Goal: Navigation & Orientation: Find specific page/section

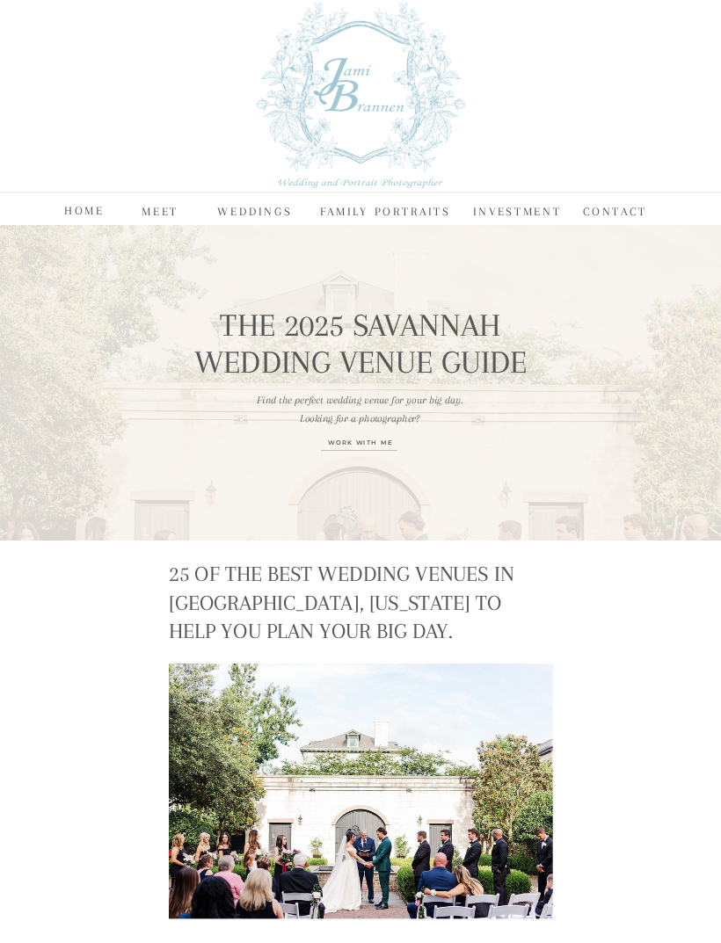
scroll to position [20, 0]
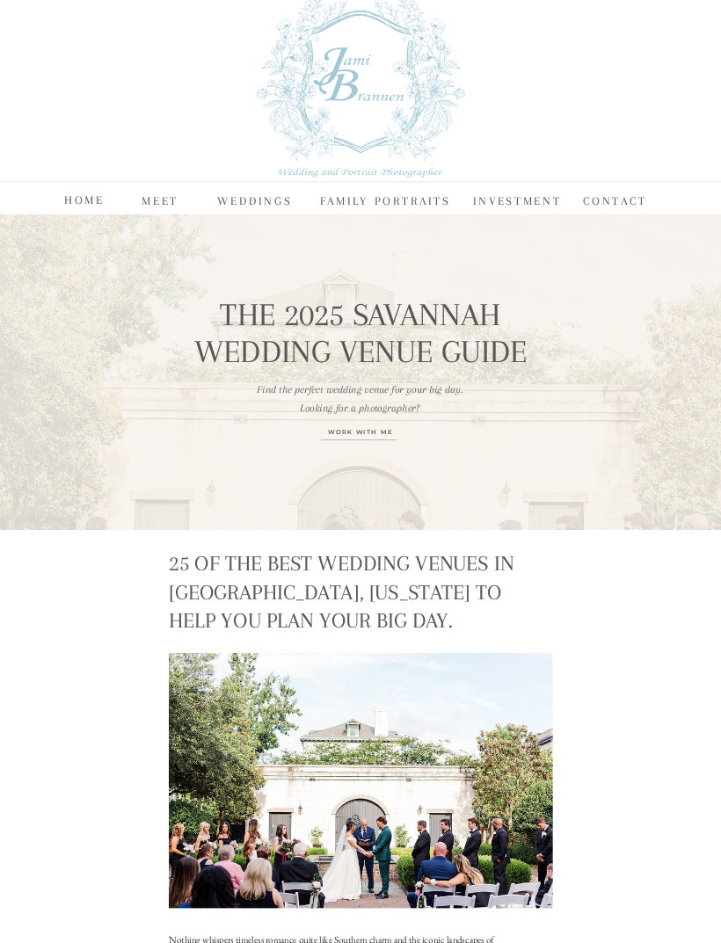
click at [257, 199] on nav "WEDDINGS" at bounding box center [254, 200] width 75 height 18
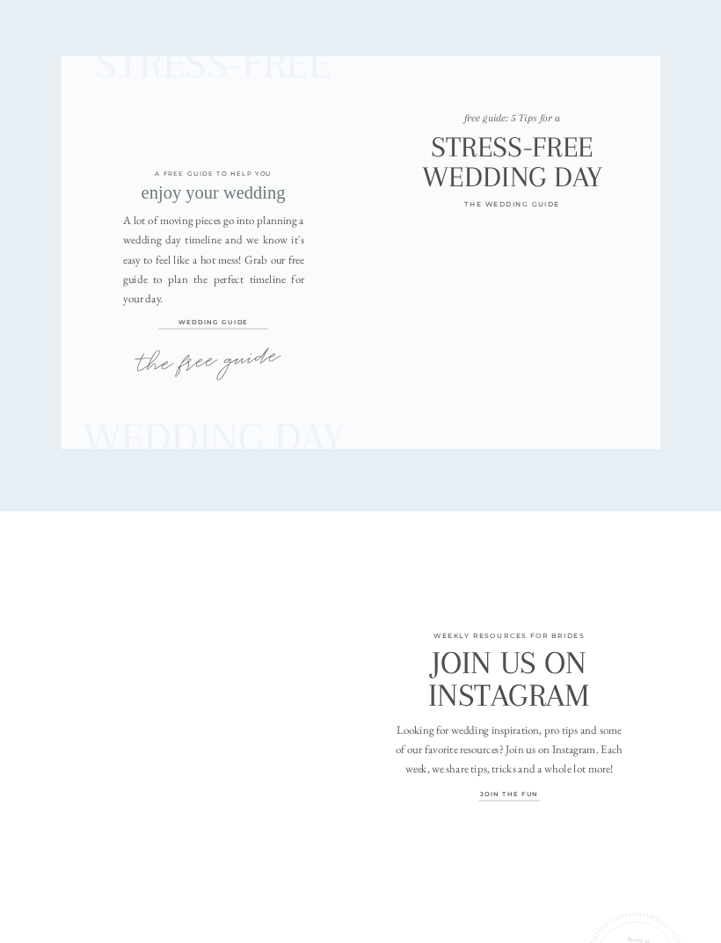
scroll to position [4419, 0]
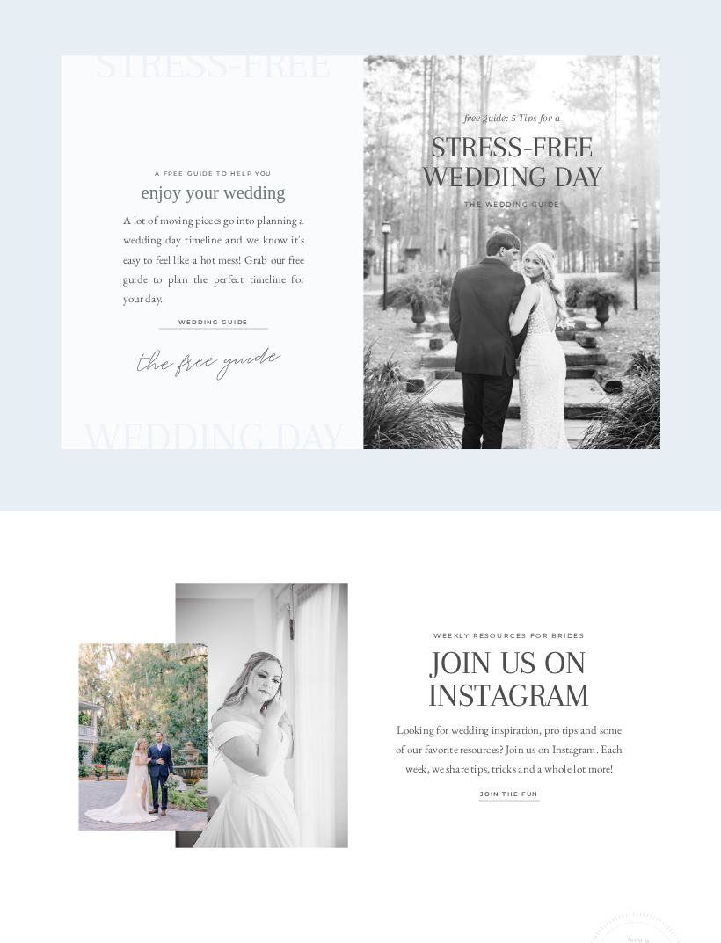
click at [235, 335] on p "Wedding GUIDE" at bounding box center [213, 327] width 209 height 23
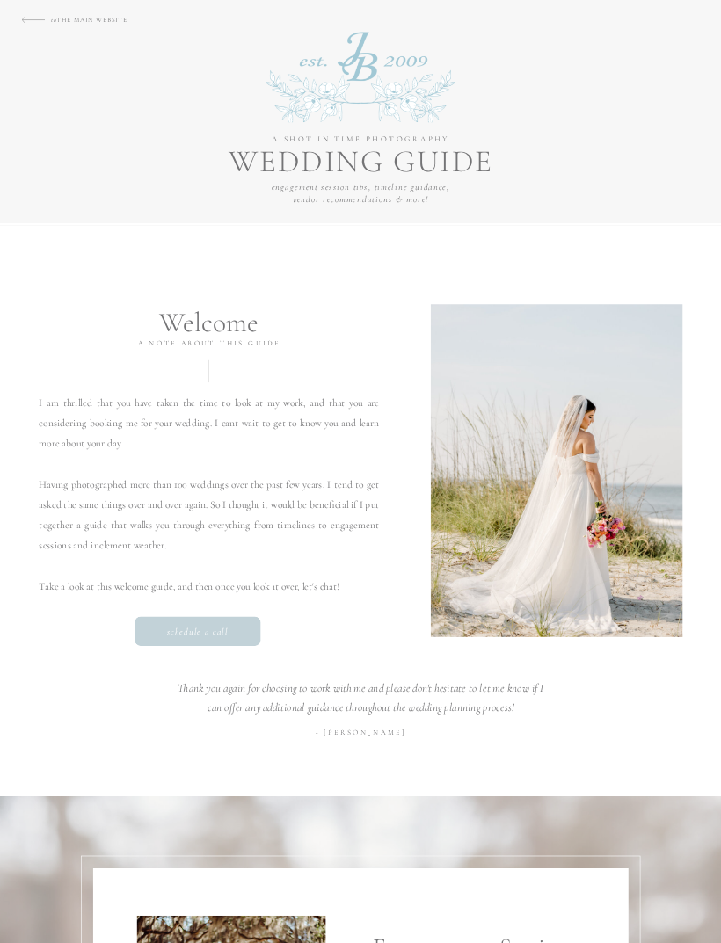
click at [118, 17] on p "to THE MAIN WEBSITE" at bounding box center [103, 18] width 105 height 10
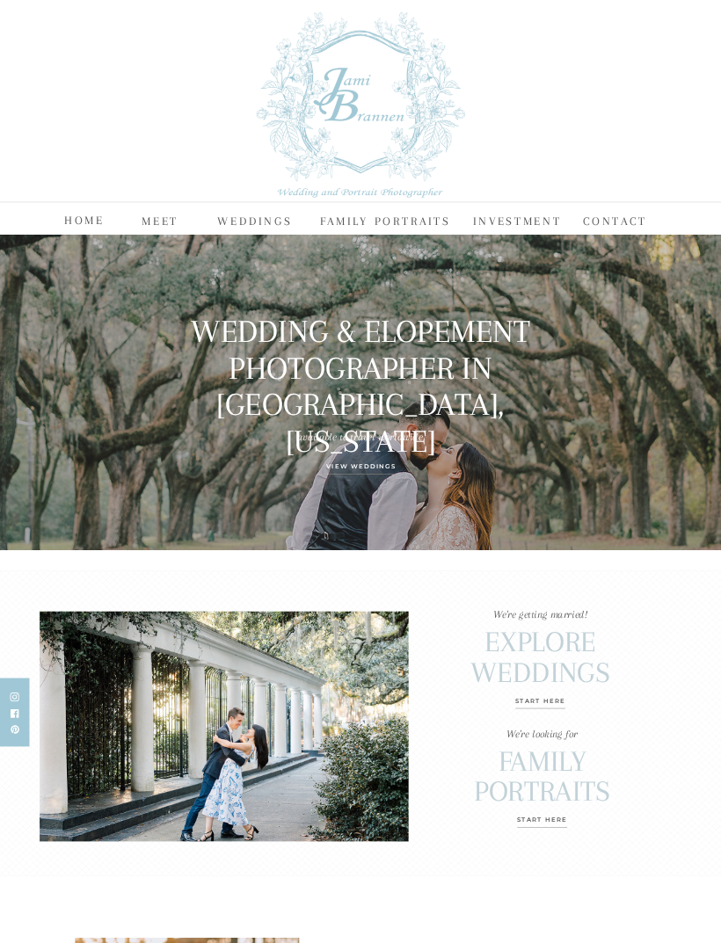
click at [269, 213] on nav "WEDDINGS" at bounding box center [254, 220] width 75 height 18
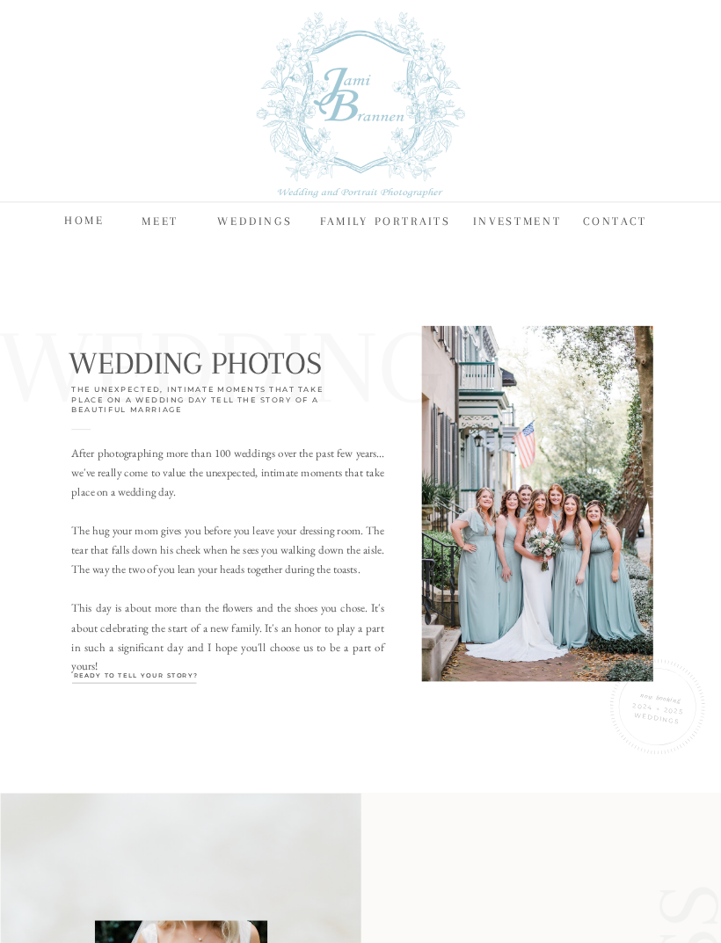
click at [76, 214] on nav "HOME" at bounding box center [84, 219] width 40 height 18
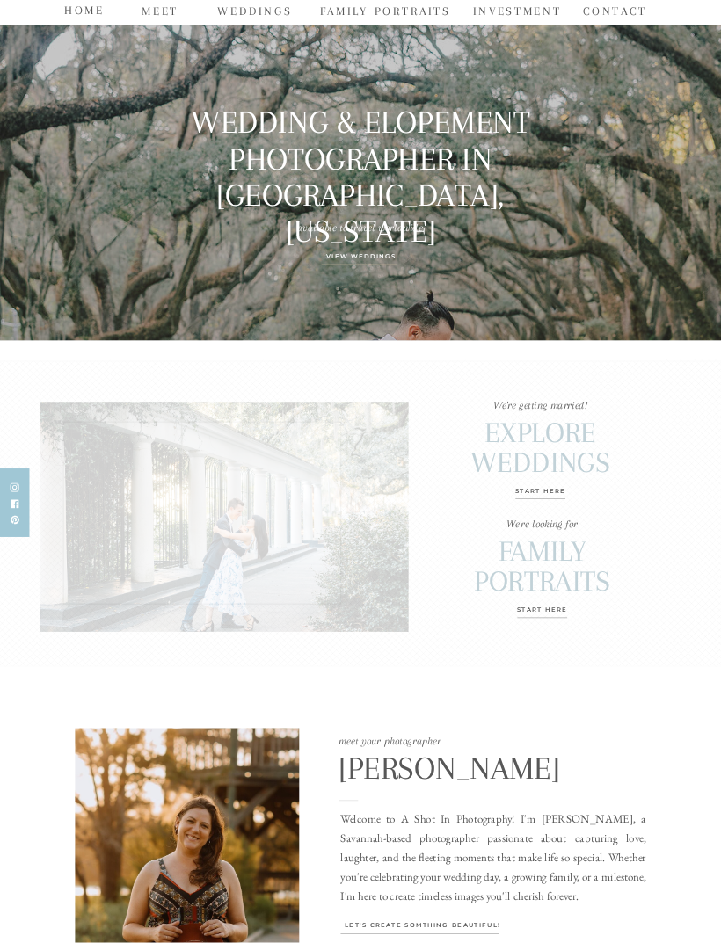
scroll to position [217, 0]
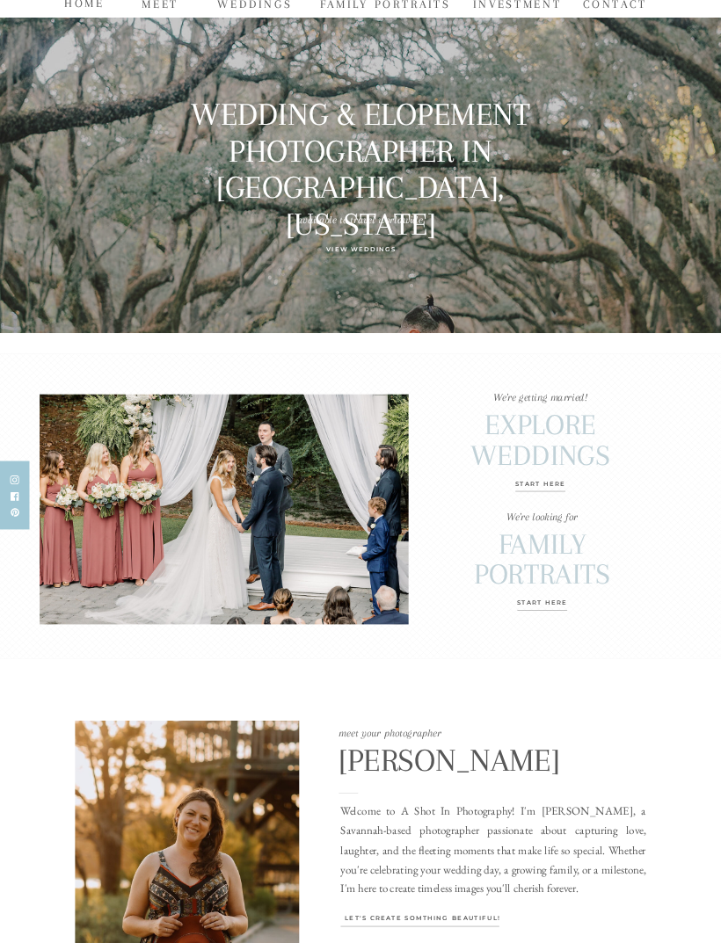
click at [370, 245] on p "View Weddings" at bounding box center [360, 254] width 127 height 20
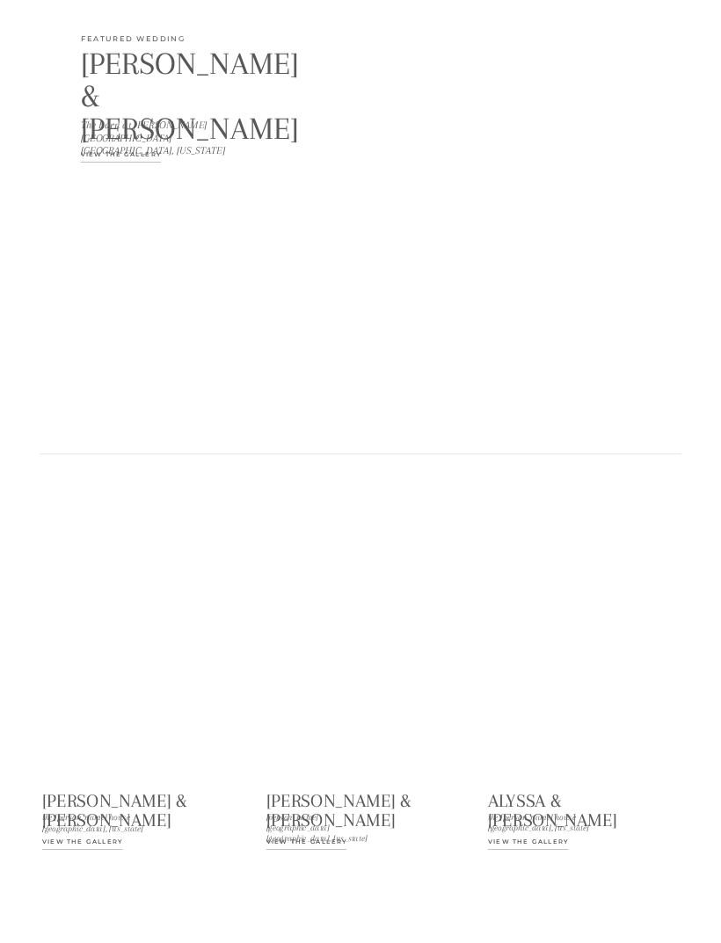
scroll to position [1384, 0]
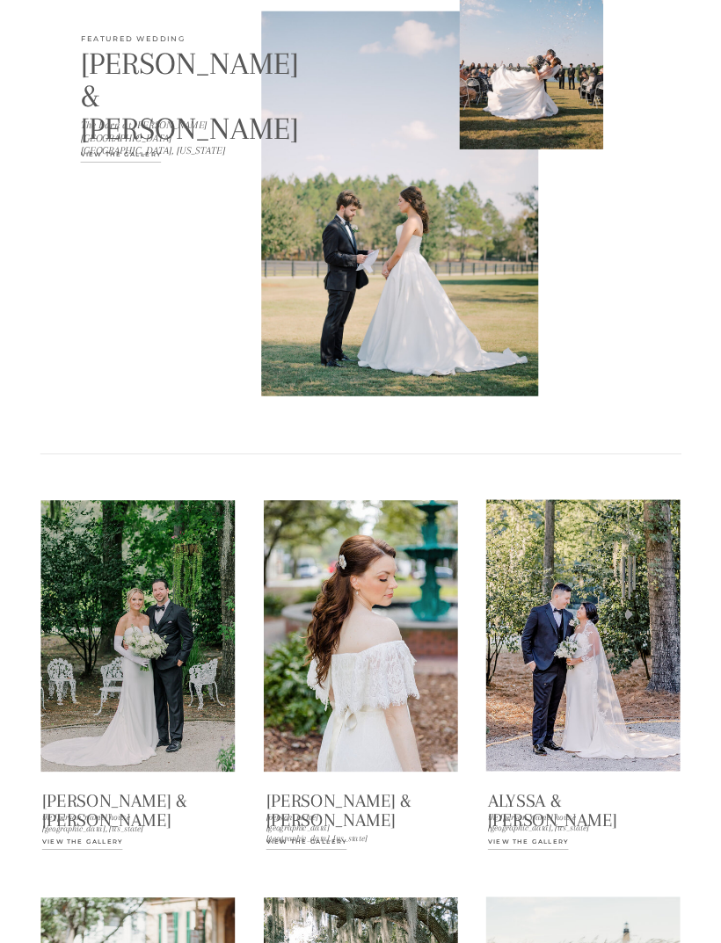
click at [126, 771] on div at bounding box center [137, 636] width 194 height 272
